Goal: Check status

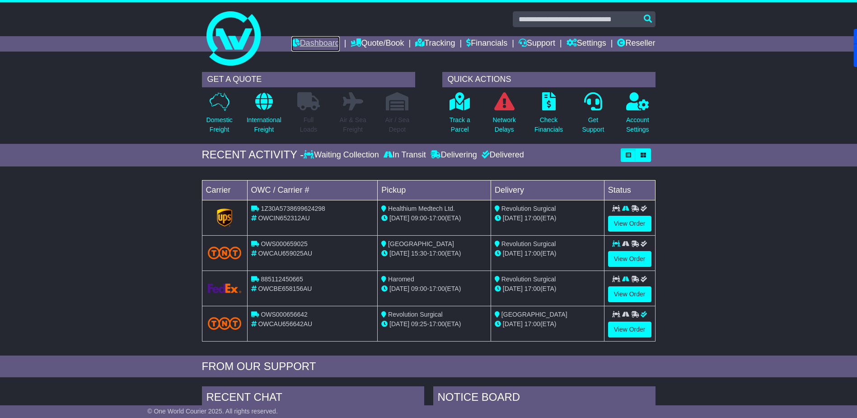
click at [306, 44] on link "Dashboard" at bounding box center [316, 43] width 48 height 15
click at [303, 44] on link "Dashboard" at bounding box center [316, 43] width 48 height 15
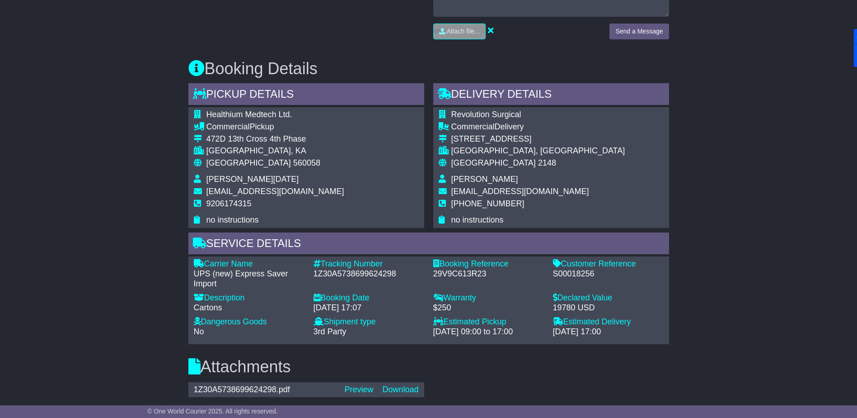
scroll to position [497, 0]
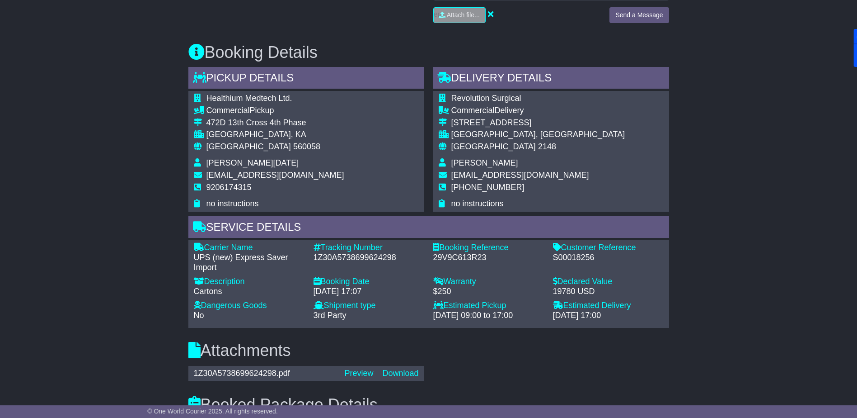
click at [342, 255] on div "1Z30A5738699624298" at bounding box center [369, 258] width 111 height 10
copy div "1Z30A5738699624298"
click at [170, 105] on div "Email Download Tracking Pricing Insurance" at bounding box center [428, 243] width 857 height 1124
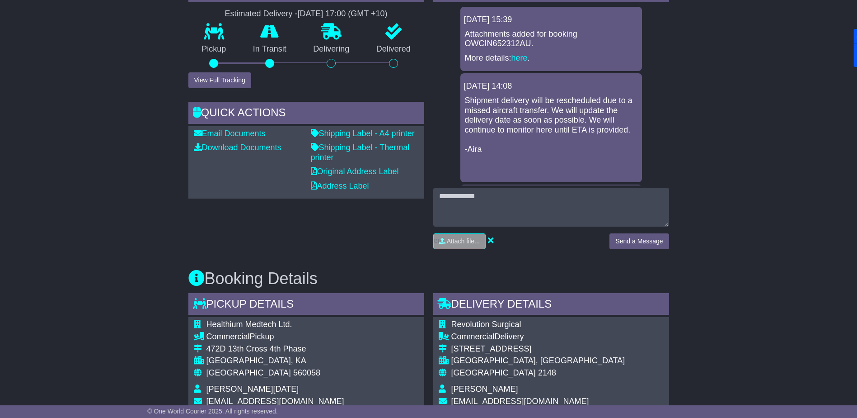
scroll to position [0, 0]
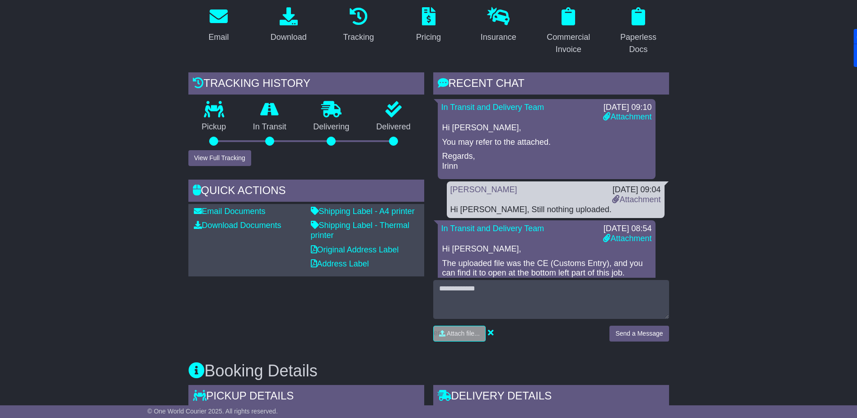
scroll to position [56, 0]
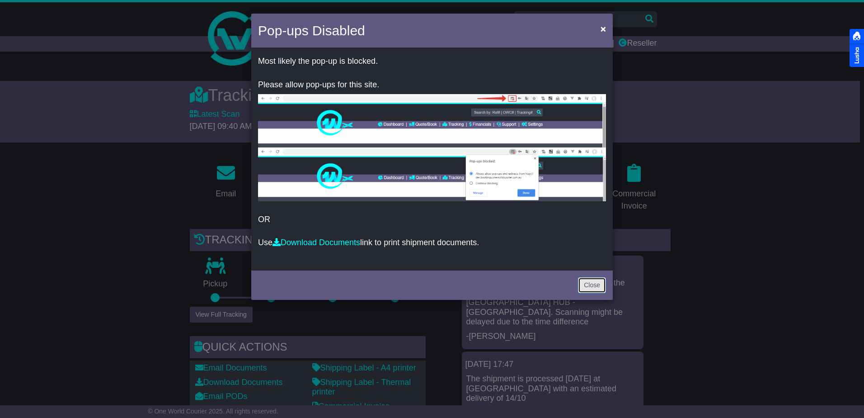
click at [595, 287] on link "Close" at bounding box center [592, 285] width 28 height 16
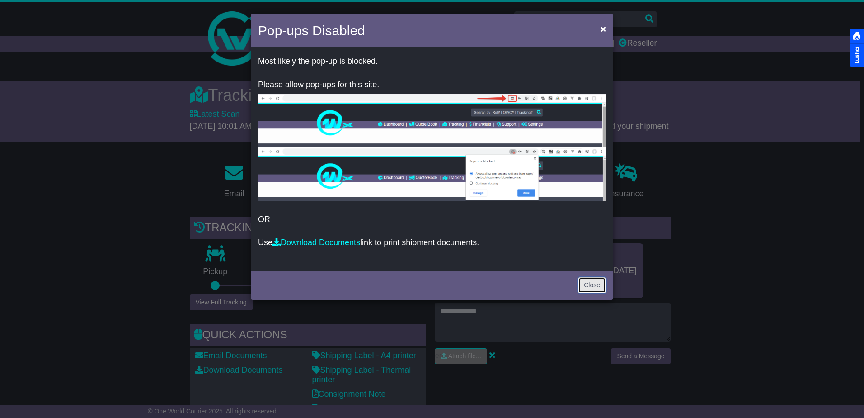
click at [588, 285] on link "Close" at bounding box center [592, 285] width 28 height 16
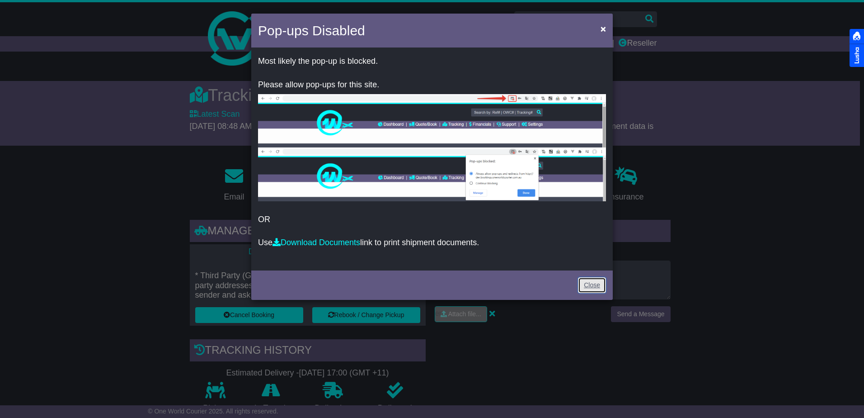
click at [586, 282] on link "Close" at bounding box center [592, 285] width 28 height 16
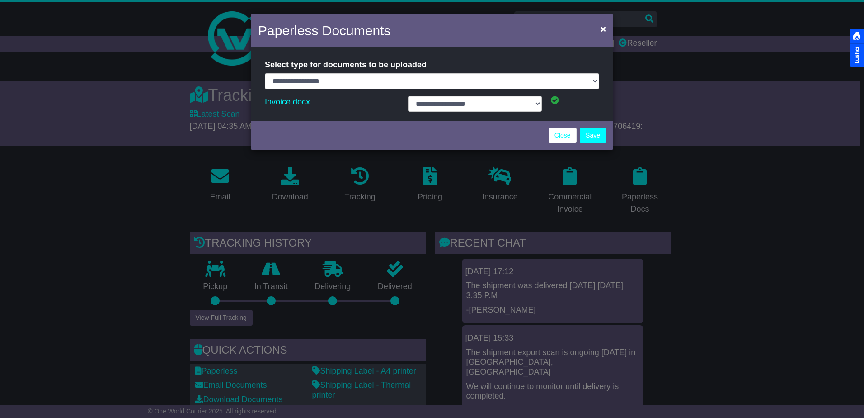
select select "**********"
click at [561, 132] on link "Close" at bounding box center [563, 135] width 28 height 16
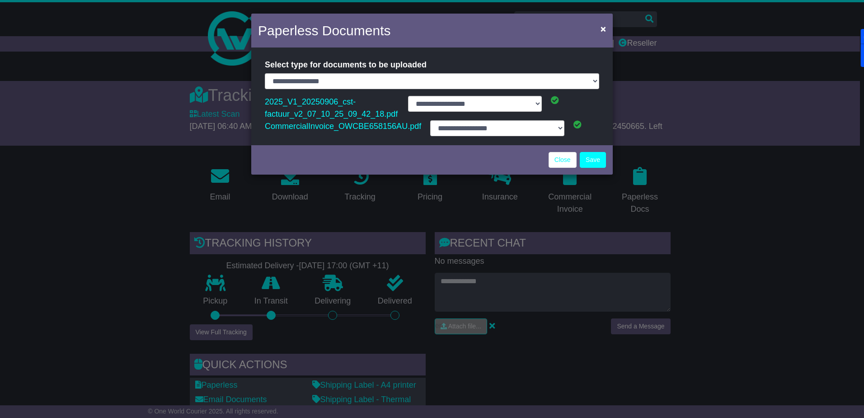
select select "**********"
click at [557, 157] on link "Close" at bounding box center [563, 160] width 28 height 16
